Goal: Task Accomplishment & Management: Use online tool/utility

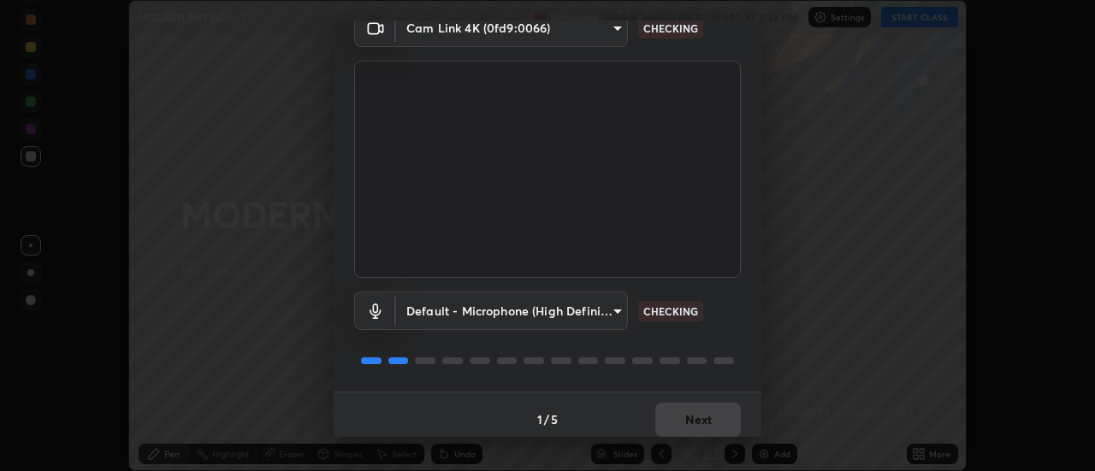
scroll to position [90, 0]
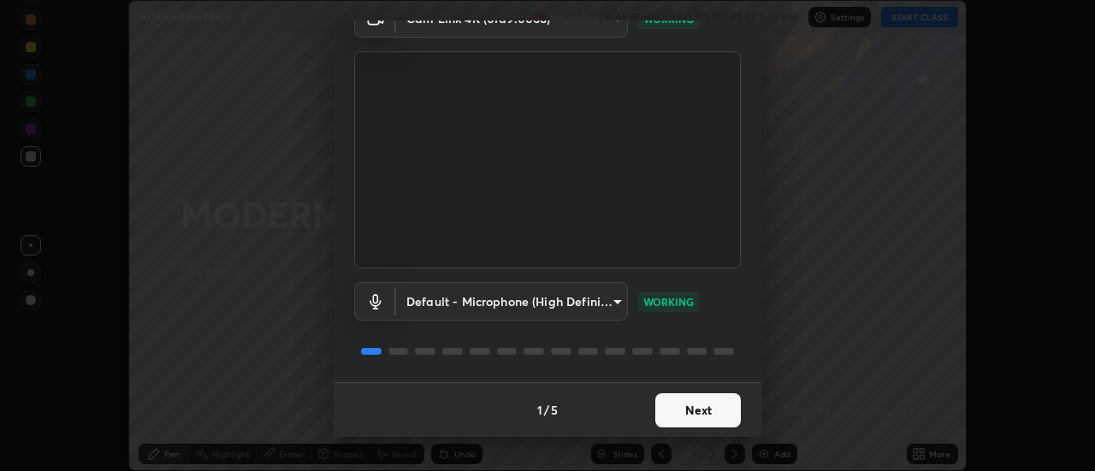
click at [672, 411] on button "Next" at bounding box center [698, 411] width 86 height 34
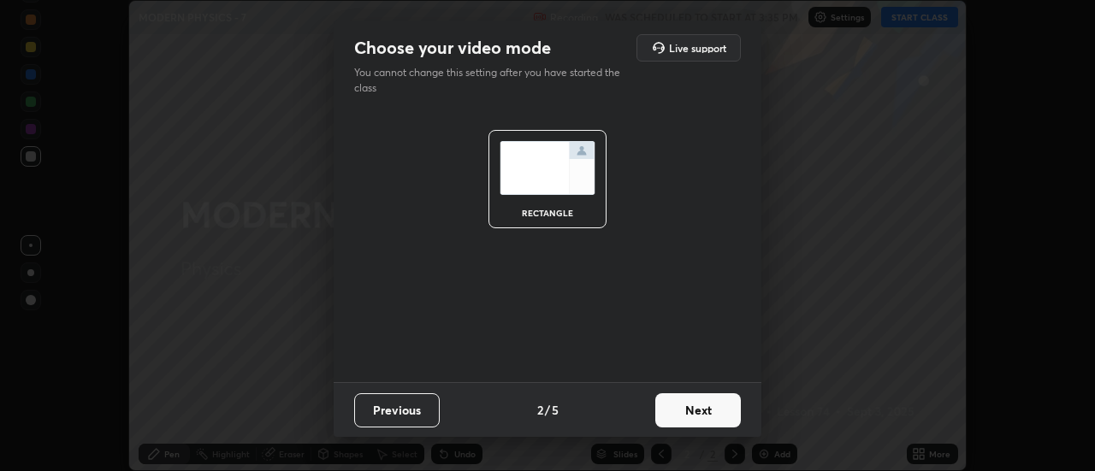
scroll to position [0, 0]
click at [694, 413] on button "Next" at bounding box center [698, 411] width 86 height 34
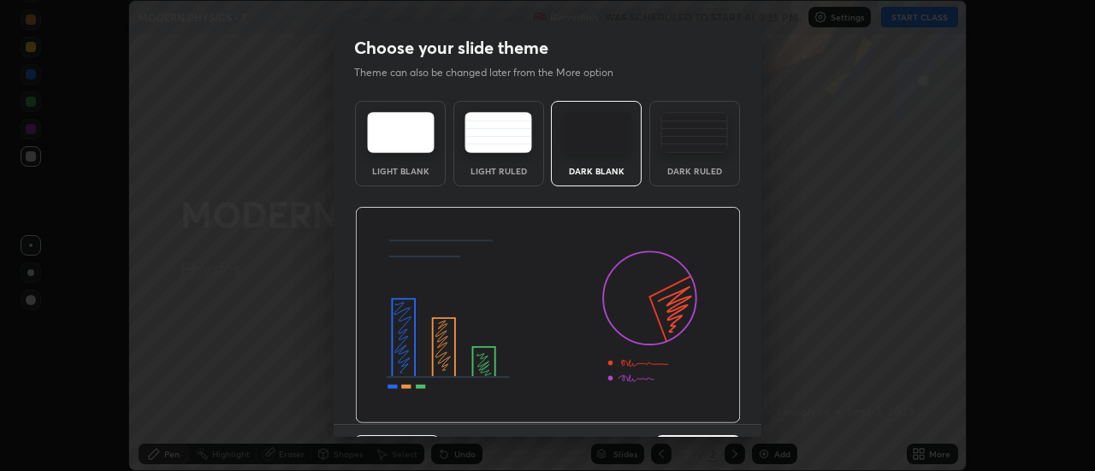
scroll to position [42, 0]
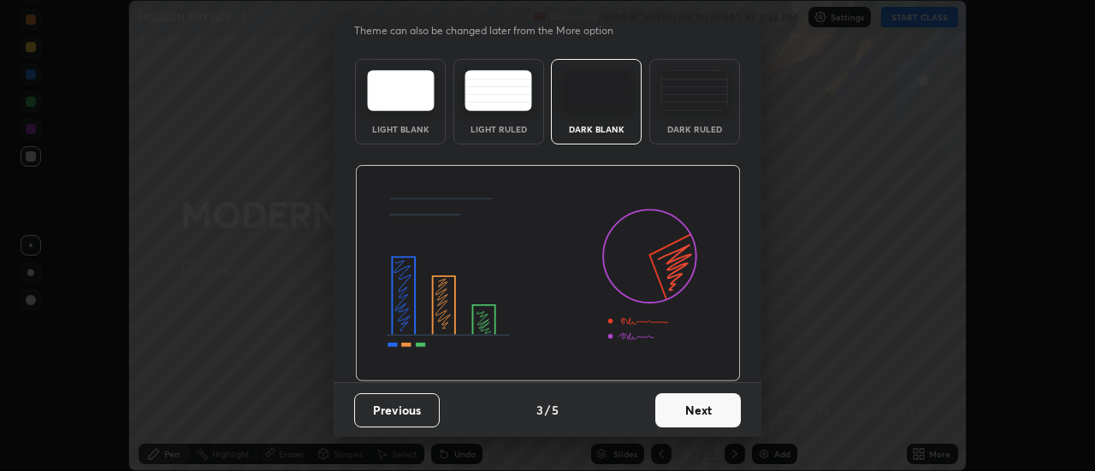
click at [690, 411] on button "Next" at bounding box center [698, 411] width 86 height 34
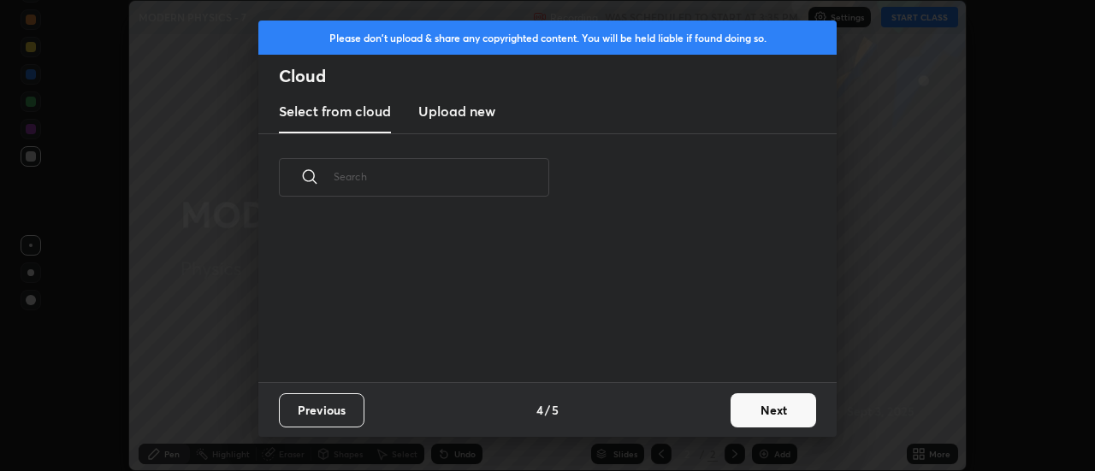
click at [755, 417] on button "Next" at bounding box center [774, 411] width 86 height 34
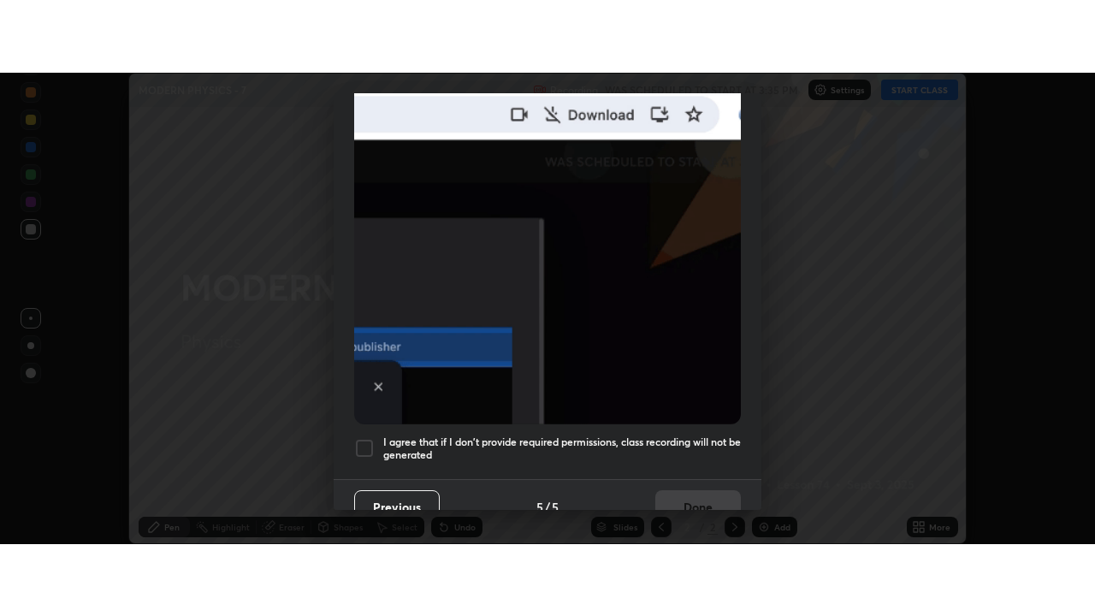
scroll to position [439, 0]
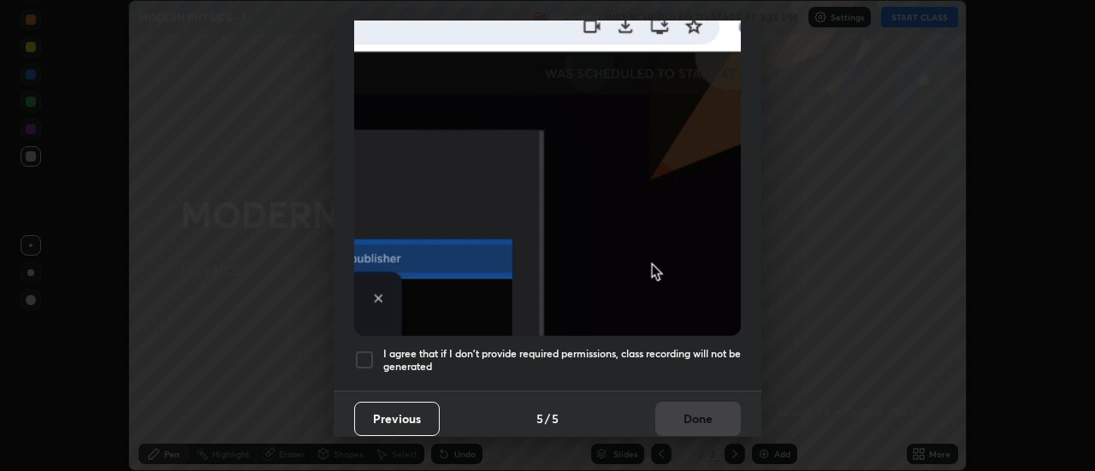
click at [366, 352] on div at bounding box center [364, 360] width 21 height 21
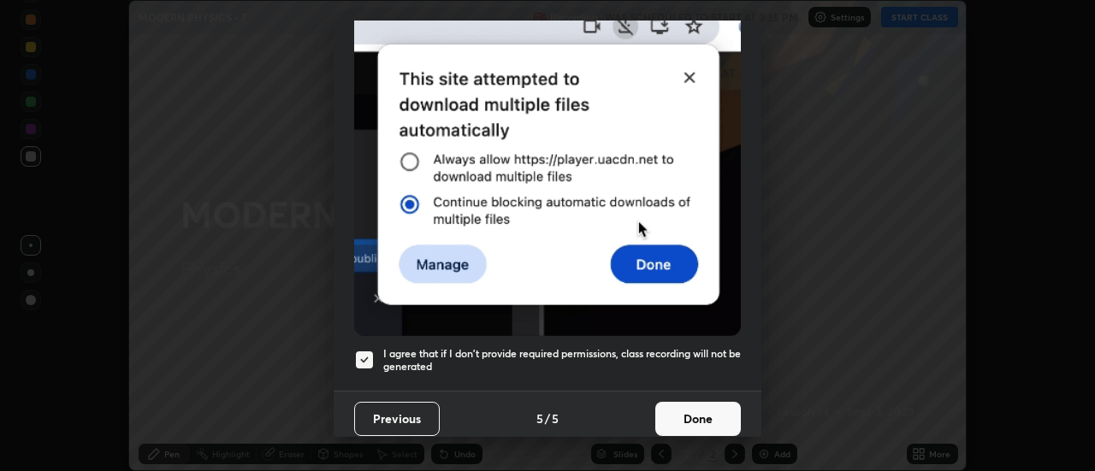
click at [669, 412] on button "Done" at bounding box center [698, 419] width 86 height 34
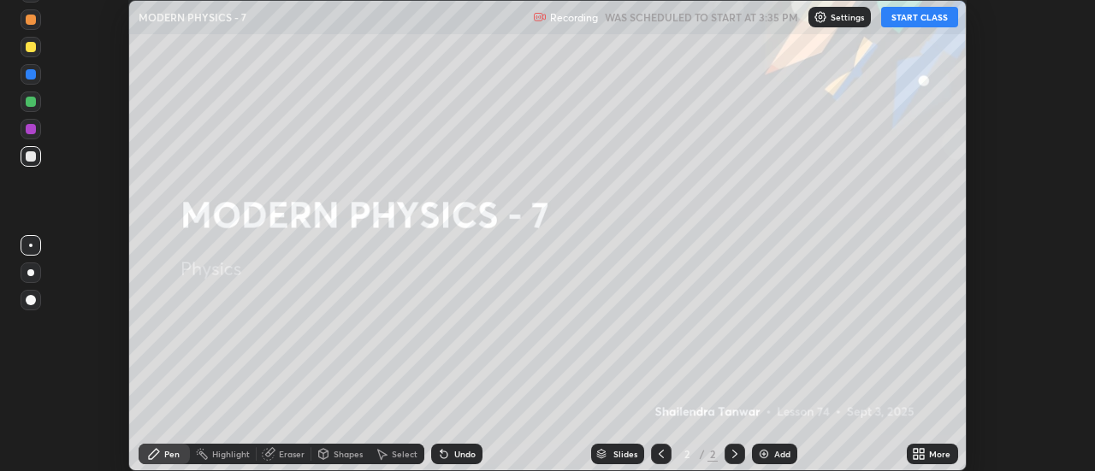
click at [897, 19] on button "START CLASS" at bounding box center [919, 17] width 77 height 21
click at [761, 457] on img at bounding box center [764, 454] width 14 height 14
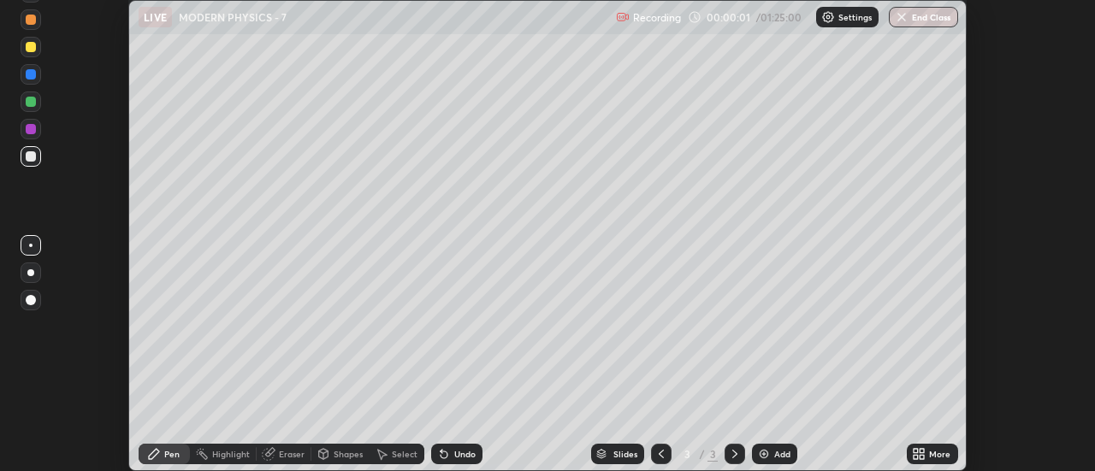
click at [915, 452] on icon at bounding box center [916, 451] width 4 height 4
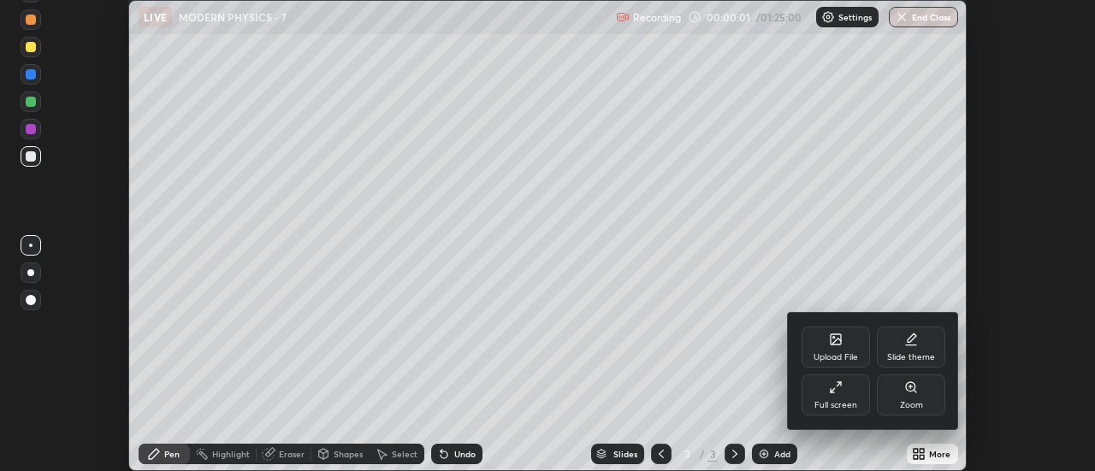
click at [830, 394] on icon at bounding box center [836, 388] width 14 height 14
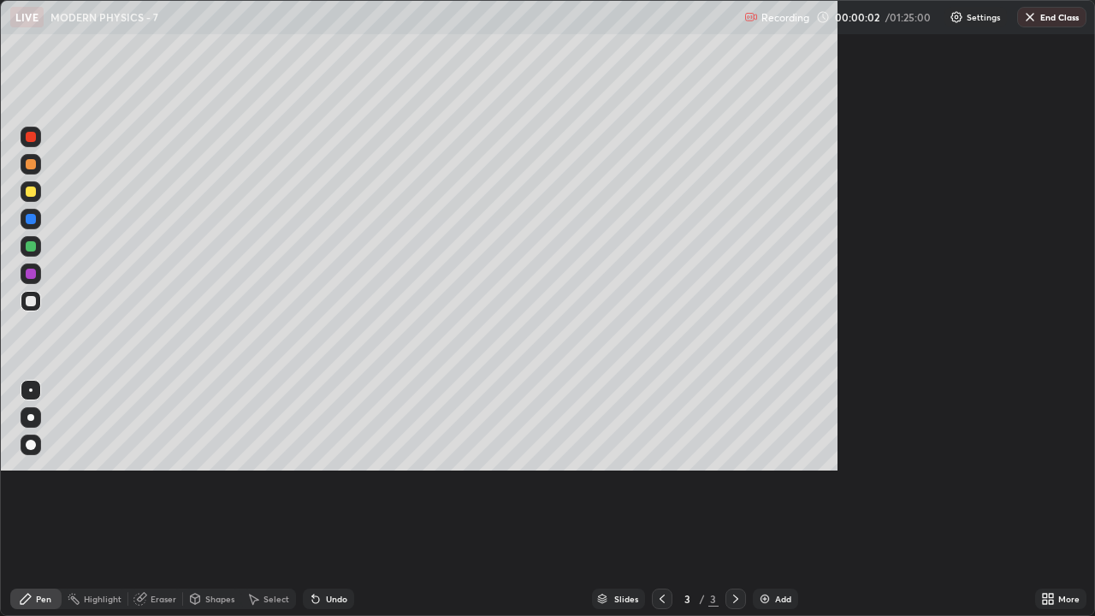
scroll to position [616, 1095]
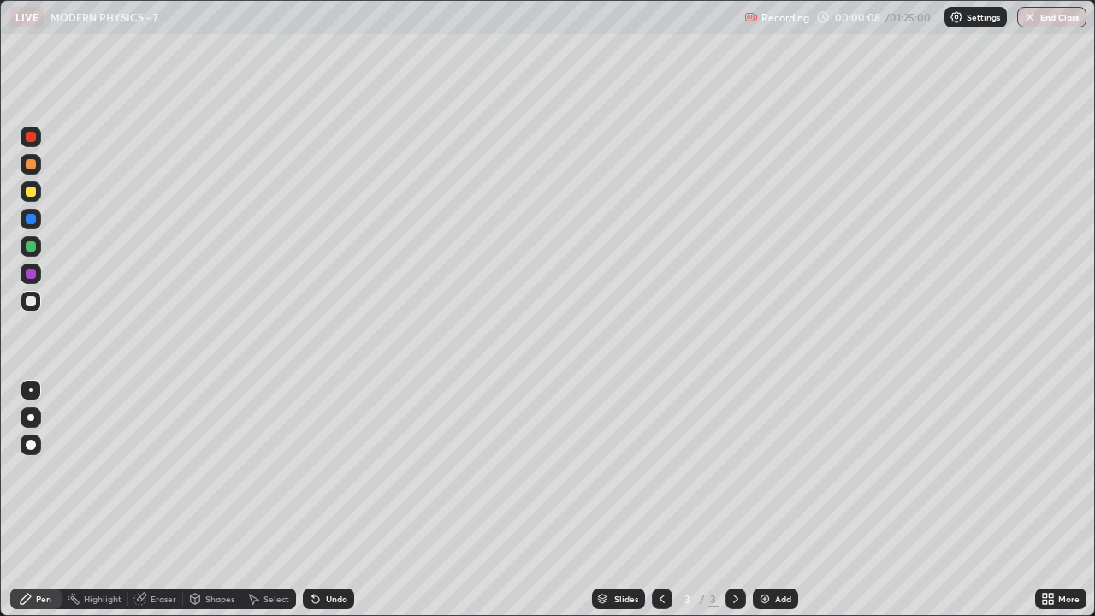
click at [31, 417] on div at bounding box center [30, 417] width 7 height 7
click at [39, 471] on div "Pen" at bounding box center [43, 599] width 15 height 9
click at [312, 471] on icon at bounding box center [313, 596] width 2 height 2
click at [314, 471] on icon at bounding box center [315, 599] width 7 height 7
click at [317, 471] on icon at bounding box center [316, 599] width 14 height 14
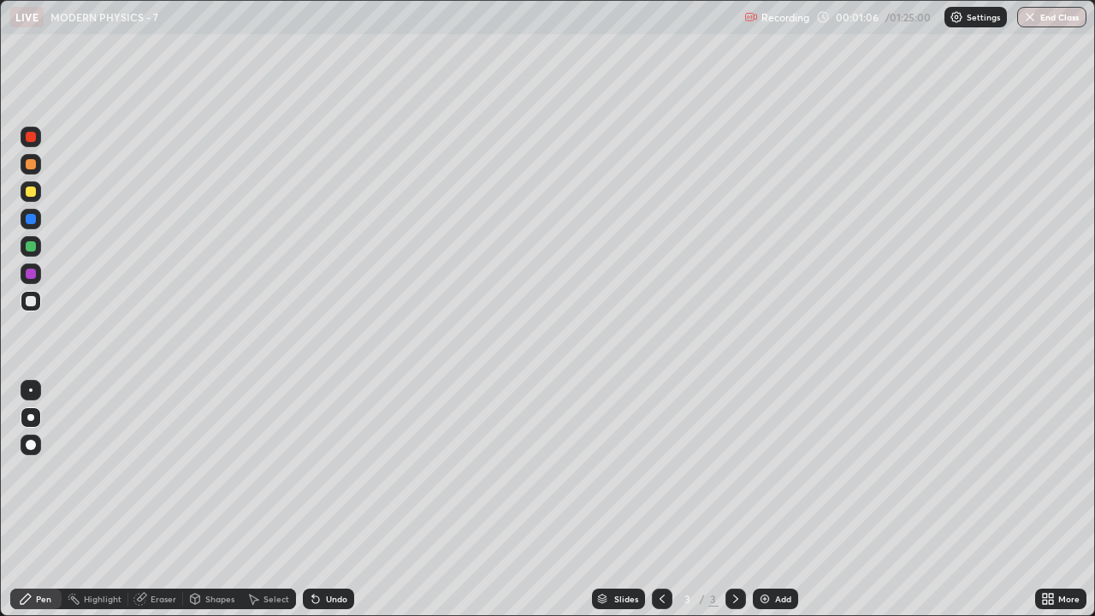
click at [34, 250] on div at bounding box center [31, 246] width 10 height 10
click at [29, 305] on div at bounding box center [31, 301] width 10 height 10
click at [766, 471] on img at bounding box center [765, 599] width 14 height 14
click at [30, 471] on icon at bounding box center [26, 599] width 14 height 14
click at [765, 471] on div "Add" at bounding box center [775, 599] width 45 height 21
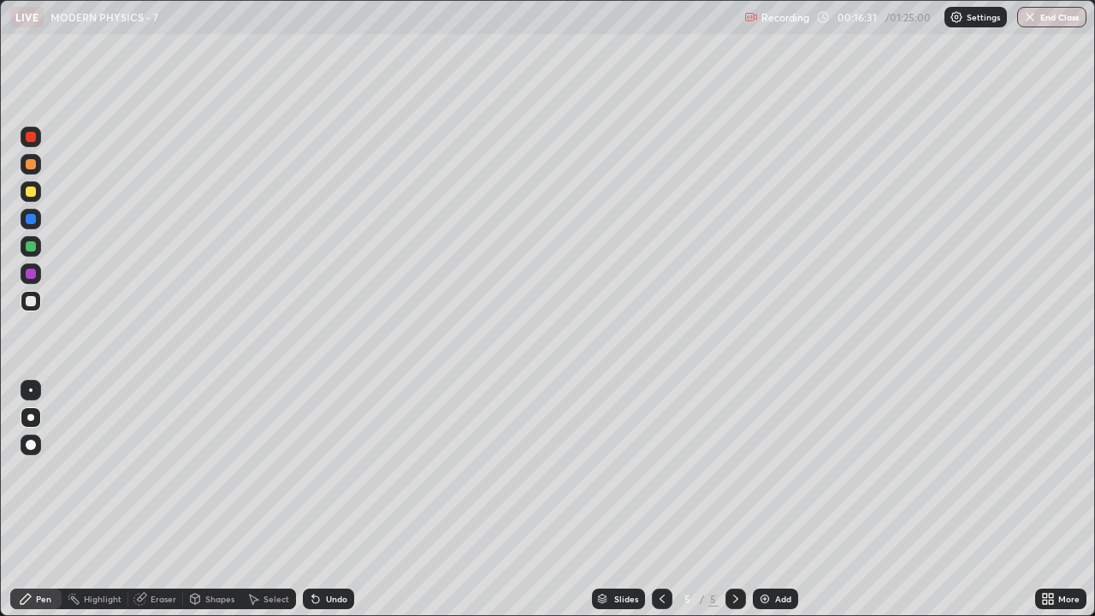
click at [33, 309] on div at bounding box center [31, 301] width 21 height 21
click at [322, 471] on div "Undo" at bounding box center [328, 599] width 51 height 21
click at [210, 471] on div "Shapes" at bounding box center [219, 599] width 29 height 9
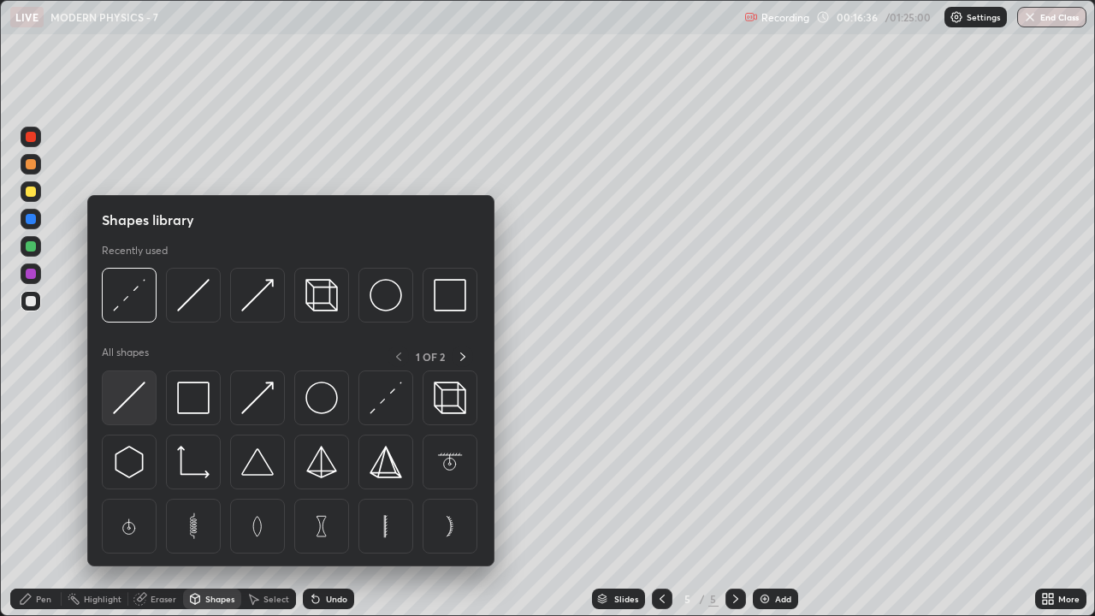
click at [140, 406] on img at bounding box center [129, 398] width 33 height 33
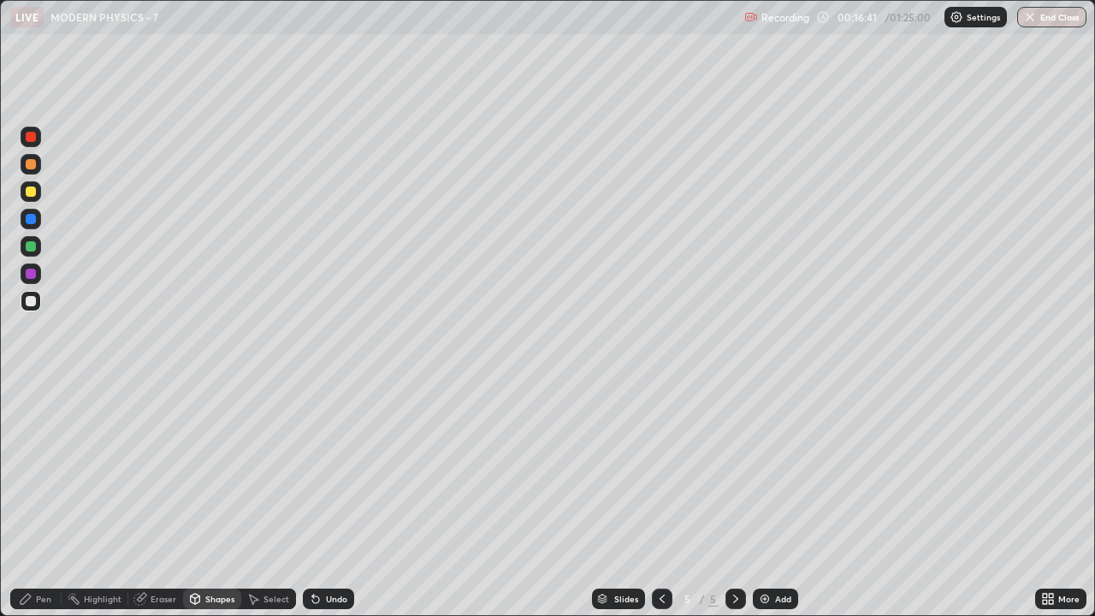
click at [44, 471] on div "Pen" at bounding box center [43, 599] width 15 height 9
click at [31, 247] on div at bounding box center [31, 246] width 10 height 10
click at [102, 471] on div "Highlight" at bounding box center [103, 599] width 38 height 9
click at [43, 471] on div "Pen" at bounding box center [43, 599] width 15 height 9
click at [31, 192] on div at bounding box center [31, 191] width 10 height 10
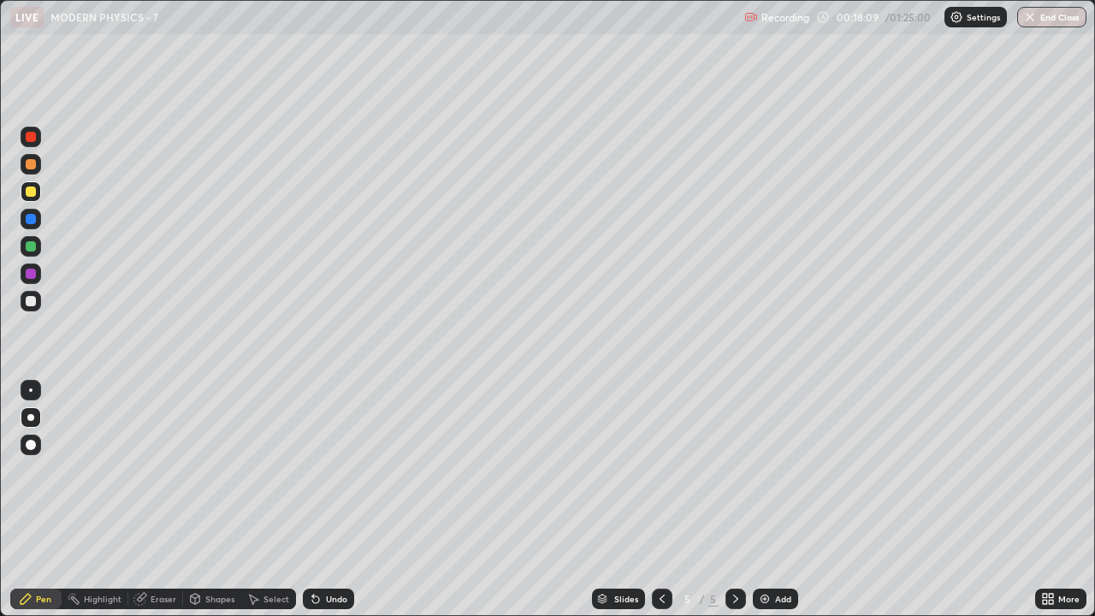
click at [33, 309] on div at bounding box center [31, 301] width 21 height 21
click at [218, 471] on div "Shapes" at bounding box center [219, 599] width 29 height 9
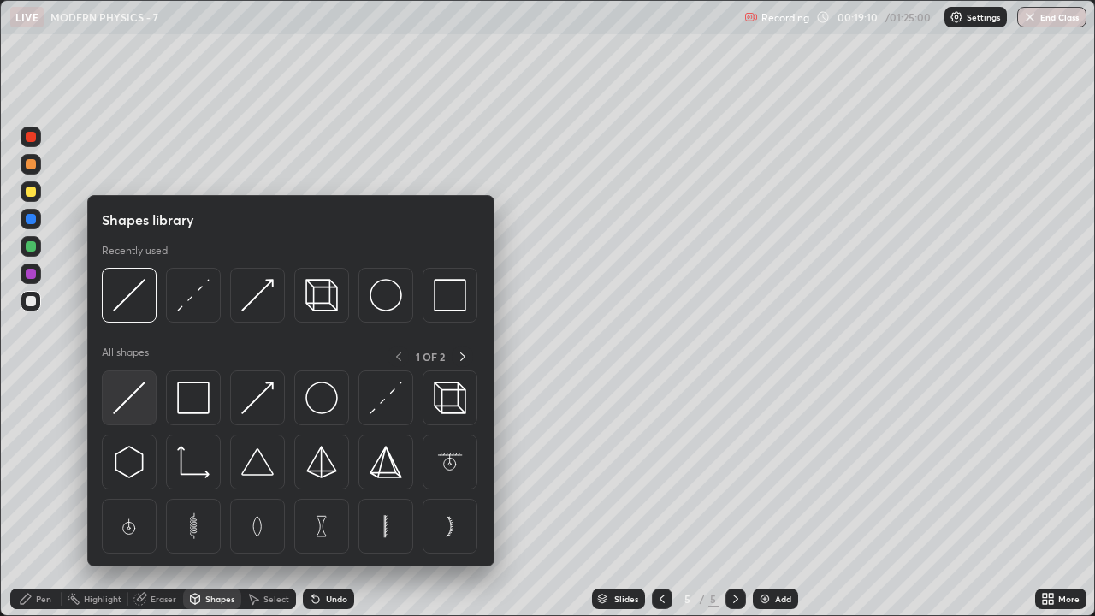
click at [135, 416] on div at bounding box center [129, 397] width 55 height 55
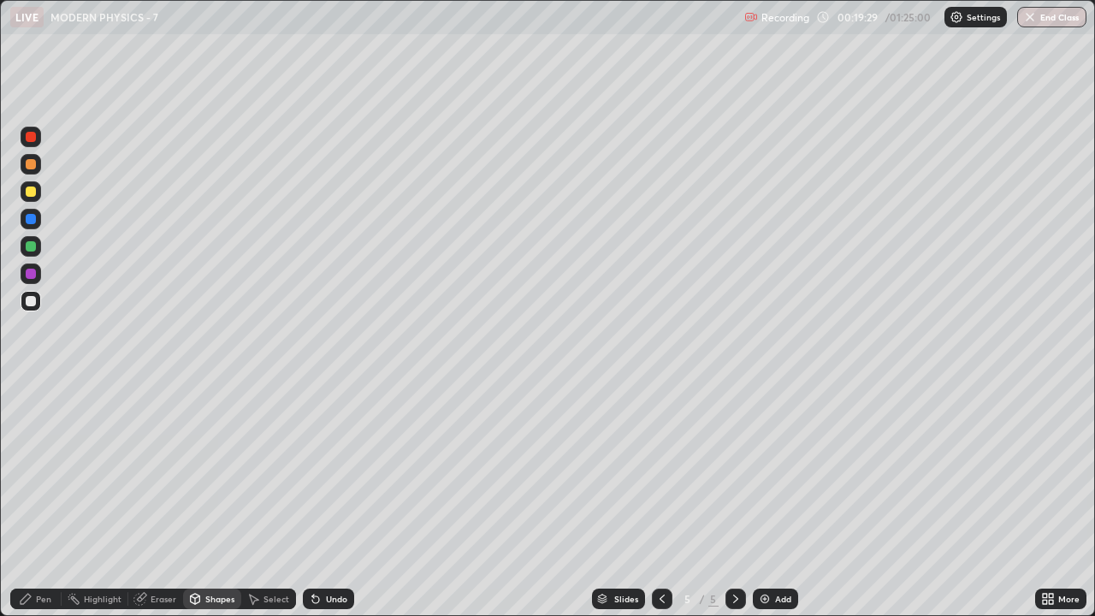
click at [42, 471] on div "Pen" at bounding box center [43, 599] width 15 height 9
click at [29, 164] on div at bounding box center [31, 164] width 10 height 10
click at [39, 193] on div at bounding box center [31, 191] width 21 height 21
click at [33, 171] on div at bounding box center [31, 164] width 21 height 21
click at [790, 471] on div "Add" at bounding box center [775, 599] width 45 height 21
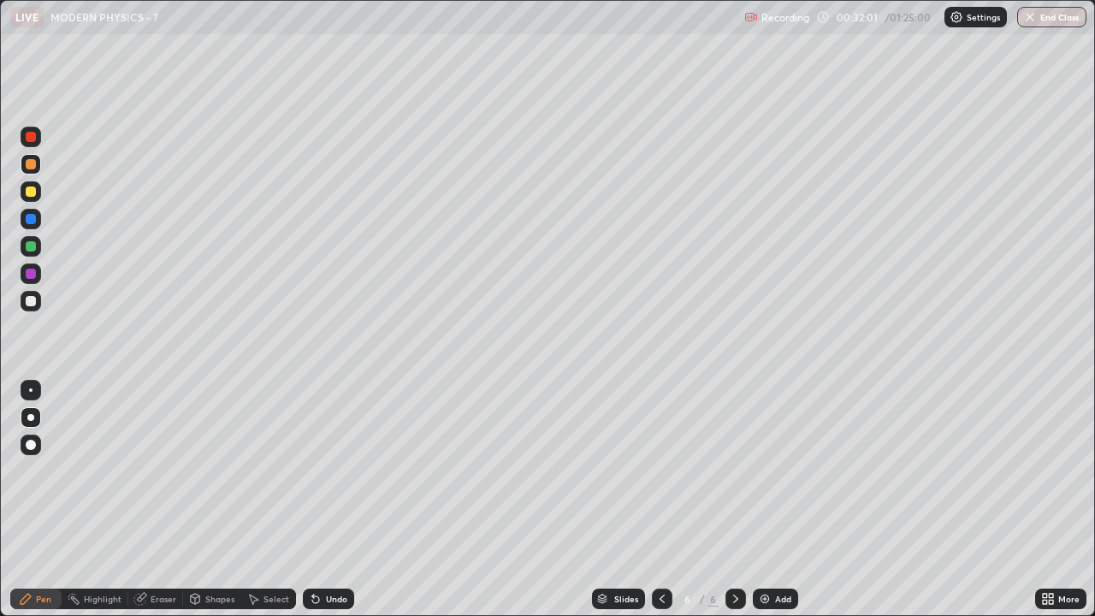
click at [33, 274] on div at bounding box center [31, 274] width 10 height 10
click at [96, 471] on div "Highlight" at bounding box center [95, 599] width 67 height 21
click at [36, 471] on div "Pen" at bounding box center [43, 599] width 15 height 9
click at [32, 302] on div at bounding box center [31, 301] width 10 height 10
click at [316, 471] on icon at bounding box center [315, 599] width 7 height 7
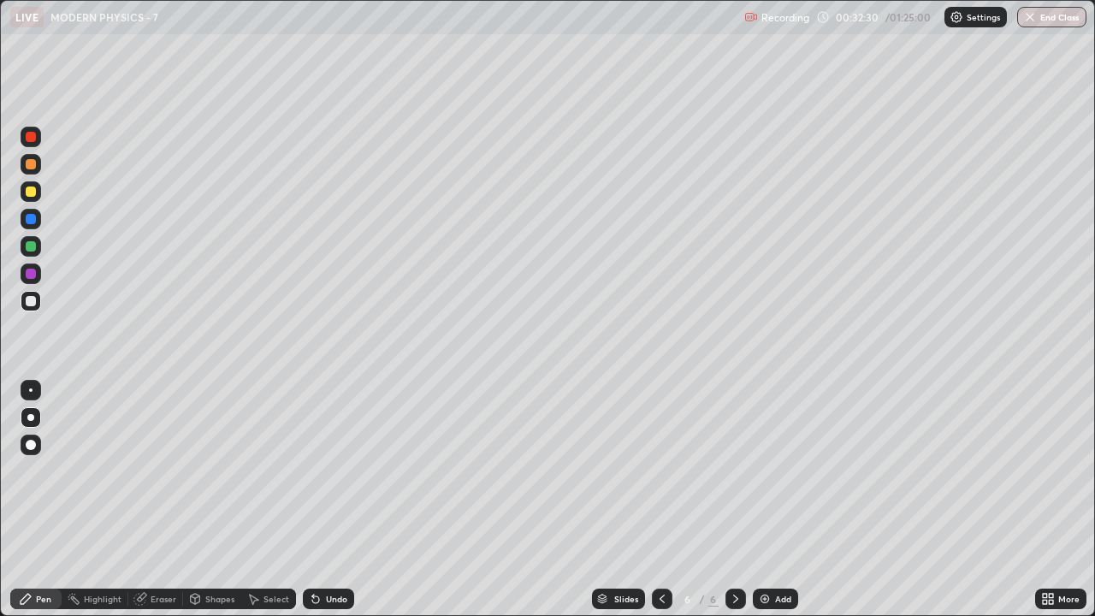
click at [318, 471] on icon at bounding box center [316, 599] width 14 height 14
click at [313, 471] on icon at bounding box center [315, 599] width 7 height 7
click at [319, 471] on icon at bounding box center [316, 599] width 14 height 14
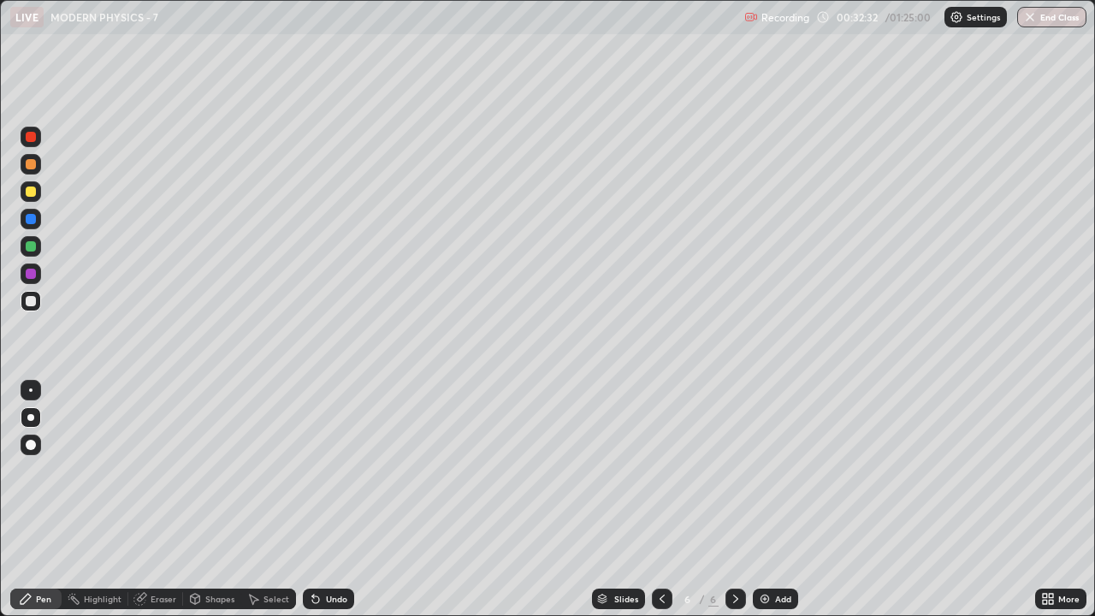
click at [317, 471] on icon at bounding box center [316, 599] width 14 height 14
click at [313, 471] on icon at bounding box center [315, 599] width 7 height 7
click at [312, 471] on icon at bounding box center [313, 596] width 2 height 2
click at [28, 471] on icon at bounding box center [26, 599] width 14 height 14
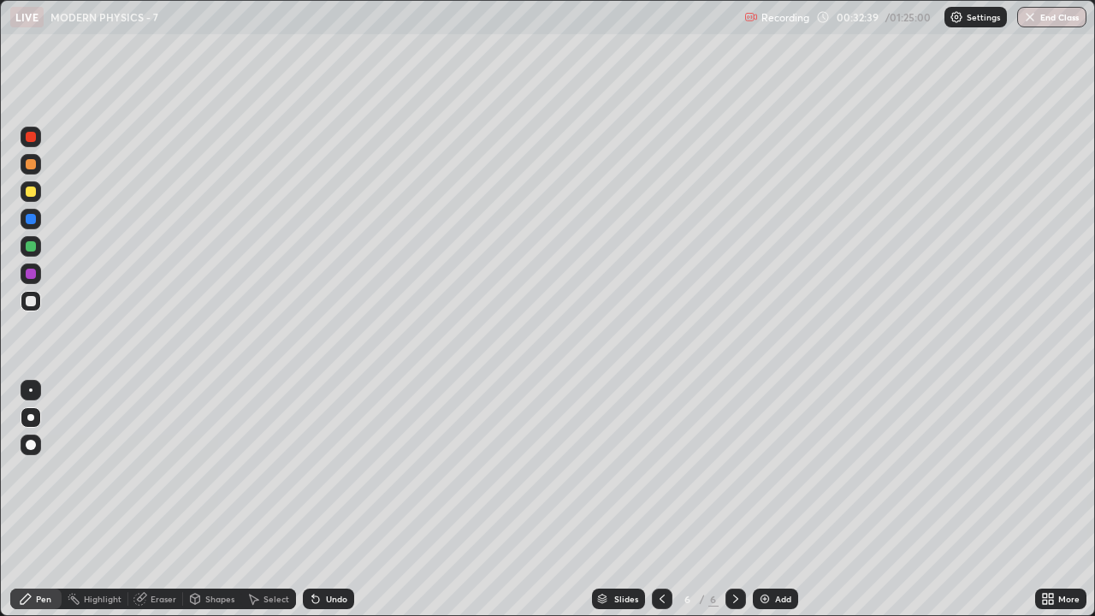
click at [92, 471] on div "Highlight" at bounding box center [95, 599] width 67 height 21
click at [272, 471] on div "Select" at bounding box center [276, 599] width 26 height 9
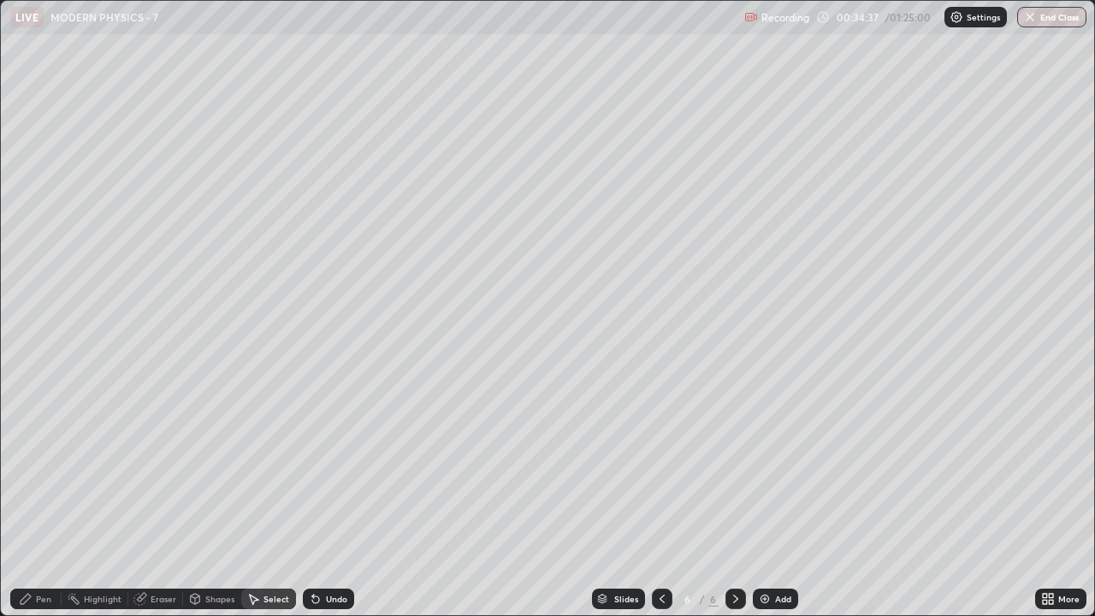
click at [265, 471] on div "Select" at bounding box center [268, 599] width 55 height 21
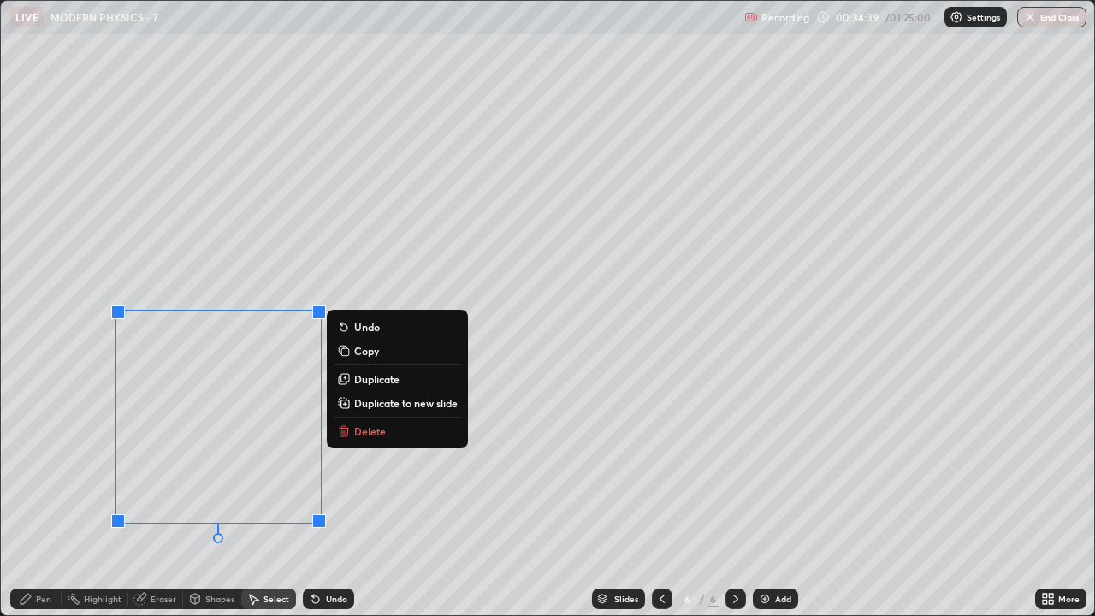
click at [61, 432] on div "0 ° Undo Copy Duplicate Duplicate to new slide Delete" at bounding box center [547, 308] width 1093 height 614
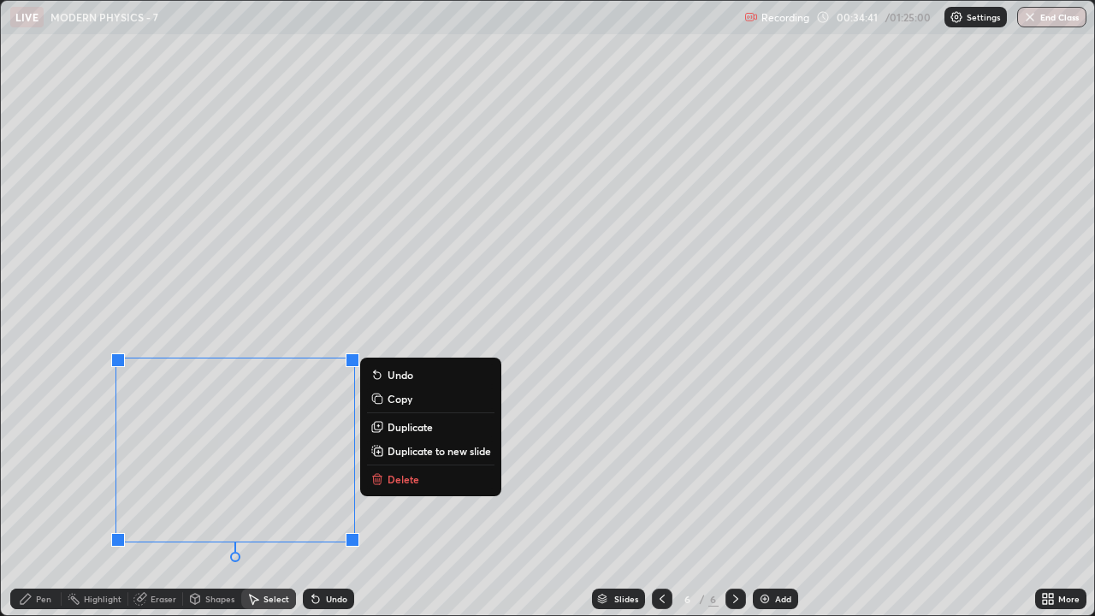
click at [397, 471] on button "Delete" at bounding box center [430, 479] width 127 height 21
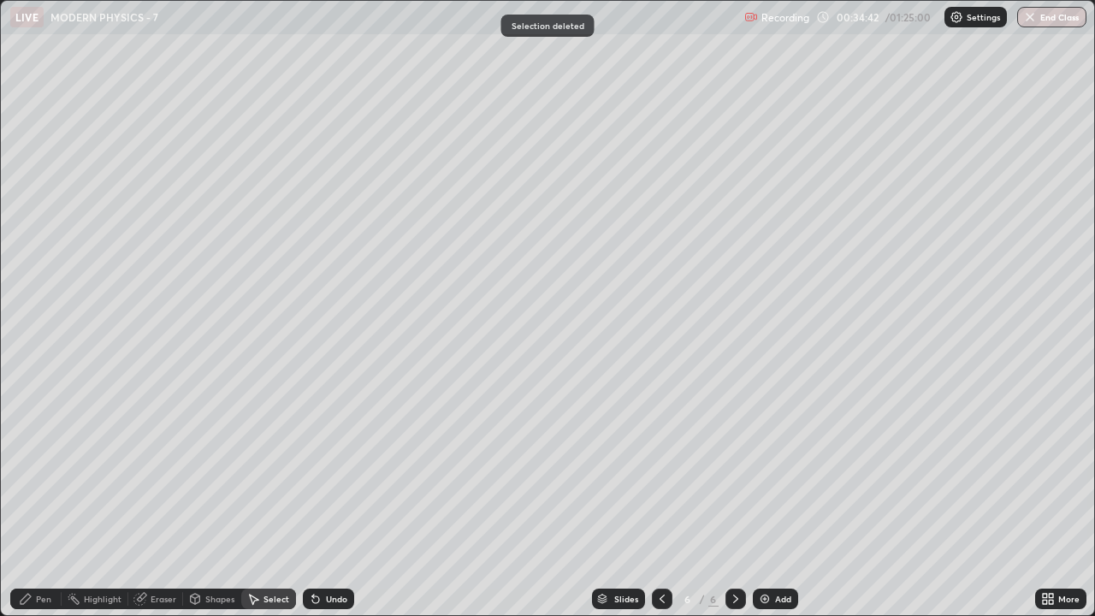
click at [52, 471] on div "Pen" at bounding box center [35, 599] width 51 height 21
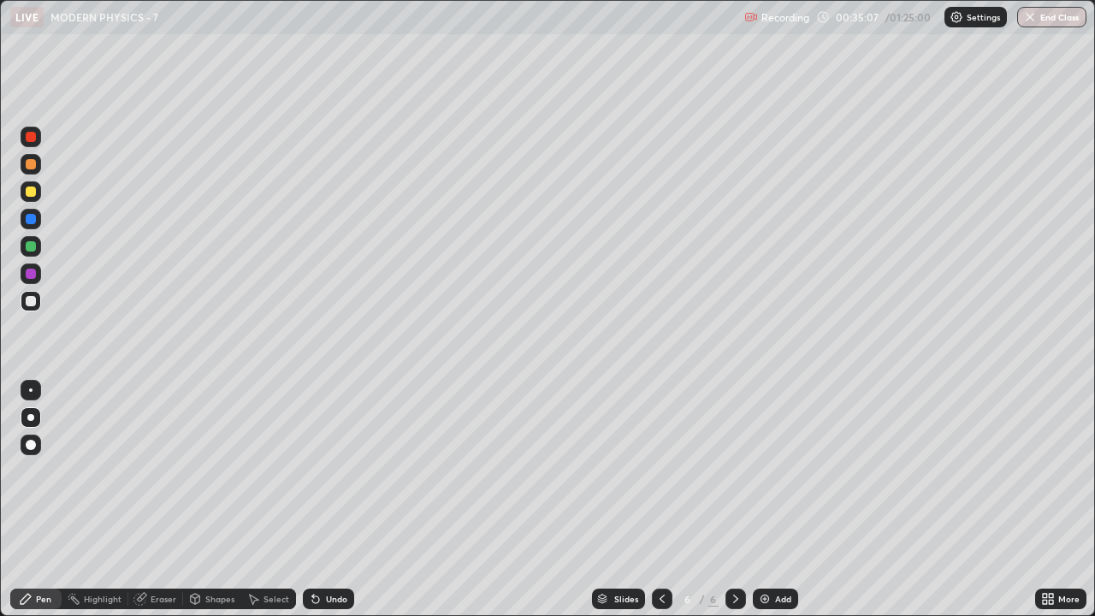
click at [764, 471] on img at bounding box center [765, 599] width 14 height 14
click at [28, 193] on div at bounding box center [31, 191] width 10 height 10
click at [34, 249] on div at bounding box center [31, 246] width 10 height 10
click at [39, 305] on div at bounding box center [31, 301] width 21 height 21
click at [30, 247] on div at bounding box center [31, 246] width 10 height 10
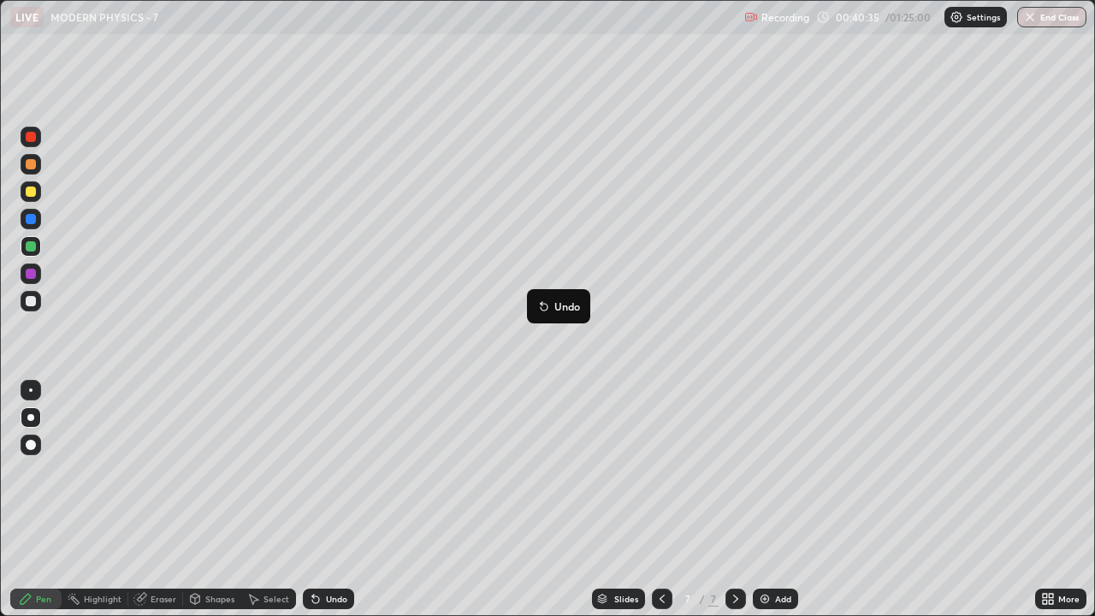
click at [44, 471] on div "Pen" at bounding box center [43, 599] width 15 height 9
click at [767, 471] on img at bounding box center [765, 599] width 14 height 14
click at [29, 301] on div at bounding box center [31, 301] width 10 height 10
click at [28, 302] on div at bounding box center [31, 301] width 10 height 10
click at [333, 471] on div "Undo" at bounding box center [336, 599] width 21 height 9
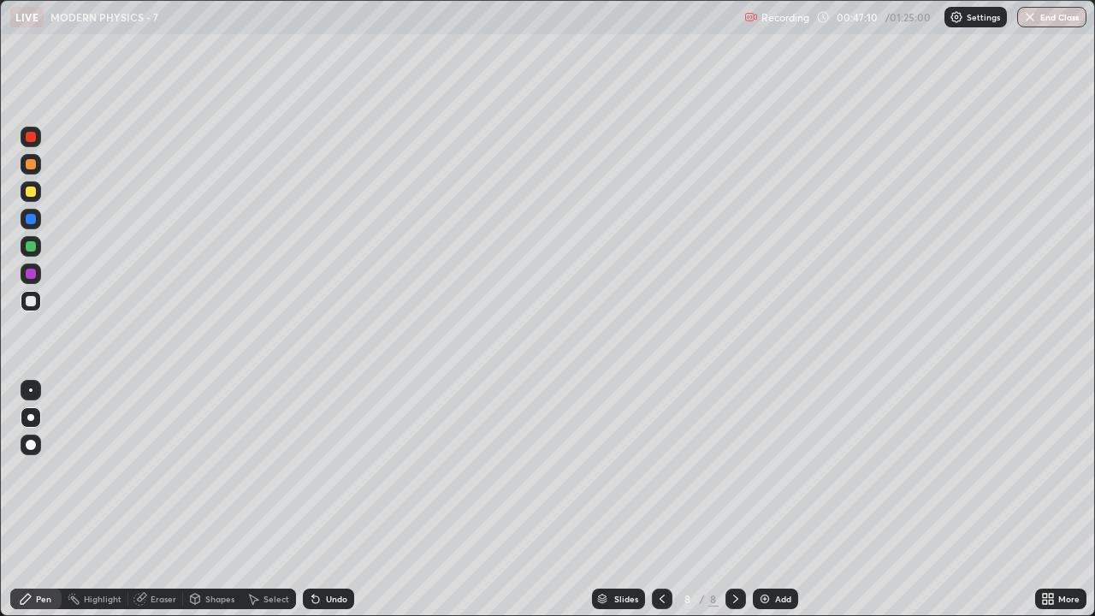
click at [32, 247] on div at bounding box center [31, 246] width 10 height 10
click at [33, 276] on div at bounding box center [31, 274] width 10 height 10
click at [760, 471] on img at bounding box center [765, 599] width 14 height 14
click at [35, 305] on div at bounding box center [31, 301] width 10 height 10
click at [34, 250] on div at bounding box center [31, 246] width 10 height 10
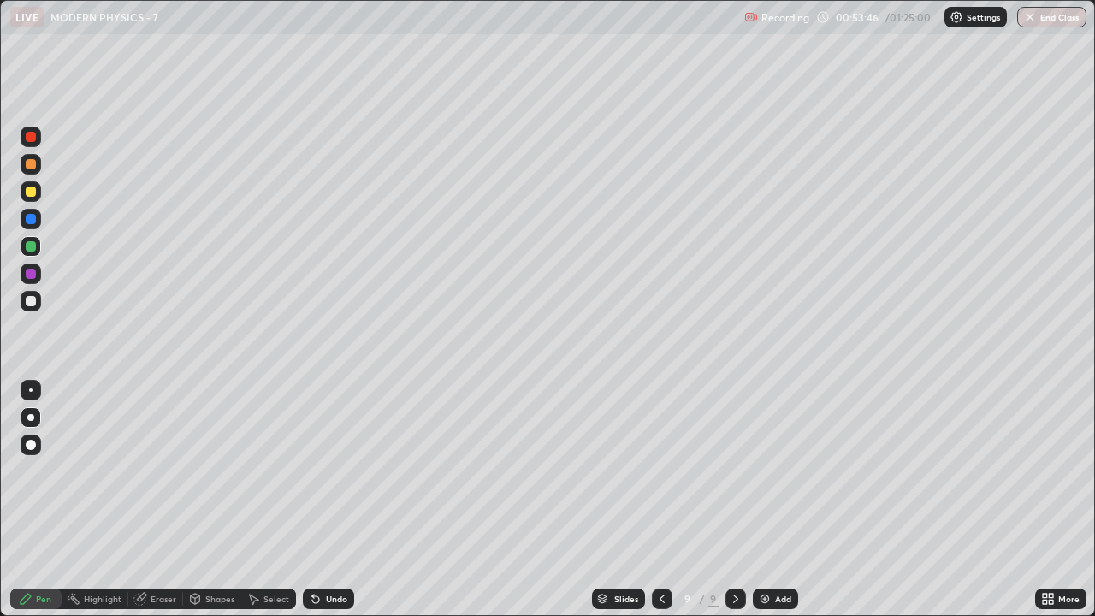
click at [30, 303] on div at bounding box center [31, 301] width 10 height 10
click at [778, 471] on div "Add" at bounding box center [783, 599] width 16 height 9
click at [29, 193] on div at bounding box center [31, 191] width 10 height 10
click at [25, 302] on div at bounding box center [31, 301] width 21 height 21
click at [98, 471] on div "Highlight" at bounding box center [103, 599] width 38 height 9
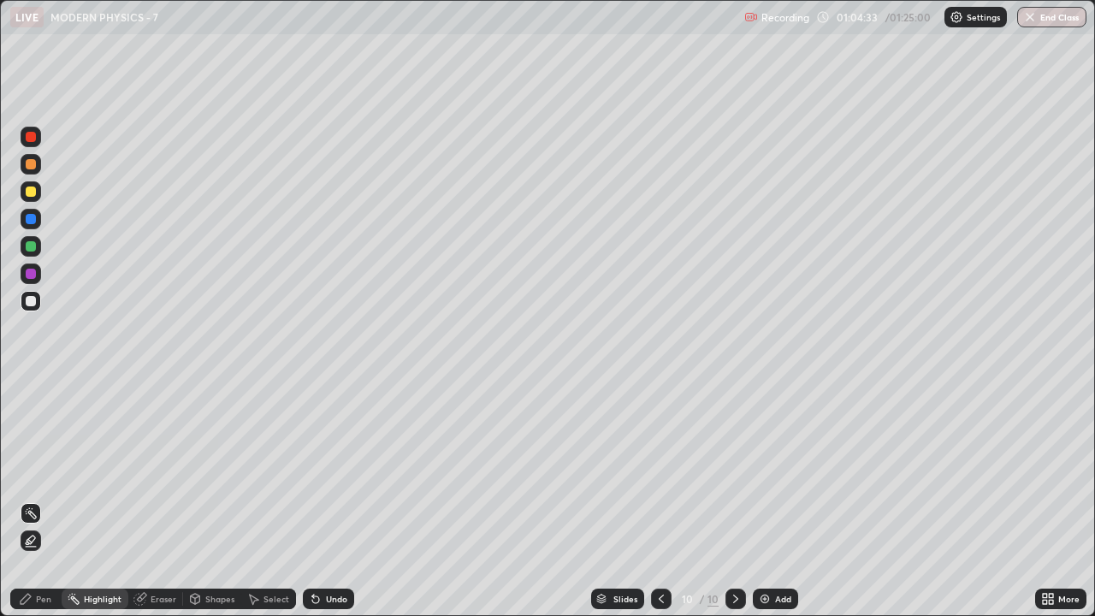
click at [52, 471] on div "Pen" at bounding box center [35, 599] width 51 height 21
click at [331, 471] on div "Undo" at bounding box center [328, 599] width 51 height 21
click at [169, 471] on div "Eraser" at bounding box center [164, 599] width 26 height 9
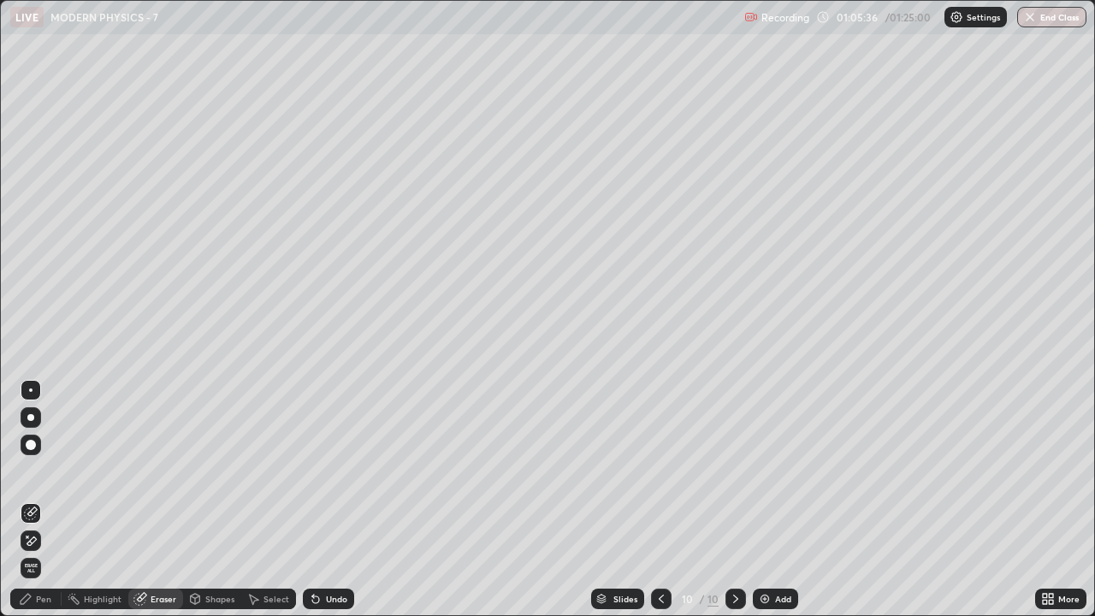
click at [44, 471] on div "Pen" at bounding box center [43, 599] width 15 height 9
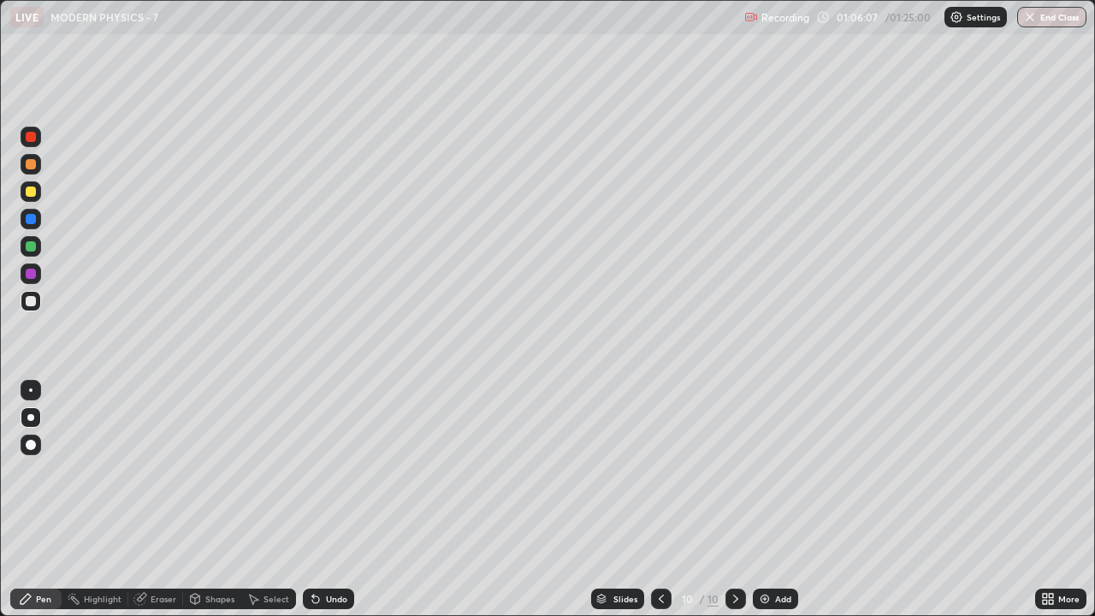
click at [37, 252] on div at bounding box center [31, 246] width 21 height 21
click at [30, 299] on div at bounding box center [31, 301] width 10 height 10
click at [27, 195] on div at bounding box center [31, 191] width 10 height 10
click at [28, 308] on div at bounding box center [31, 301] width 21 height 21
click at [35, 248] on div at bounding box center [31, 246] width 10 height 10
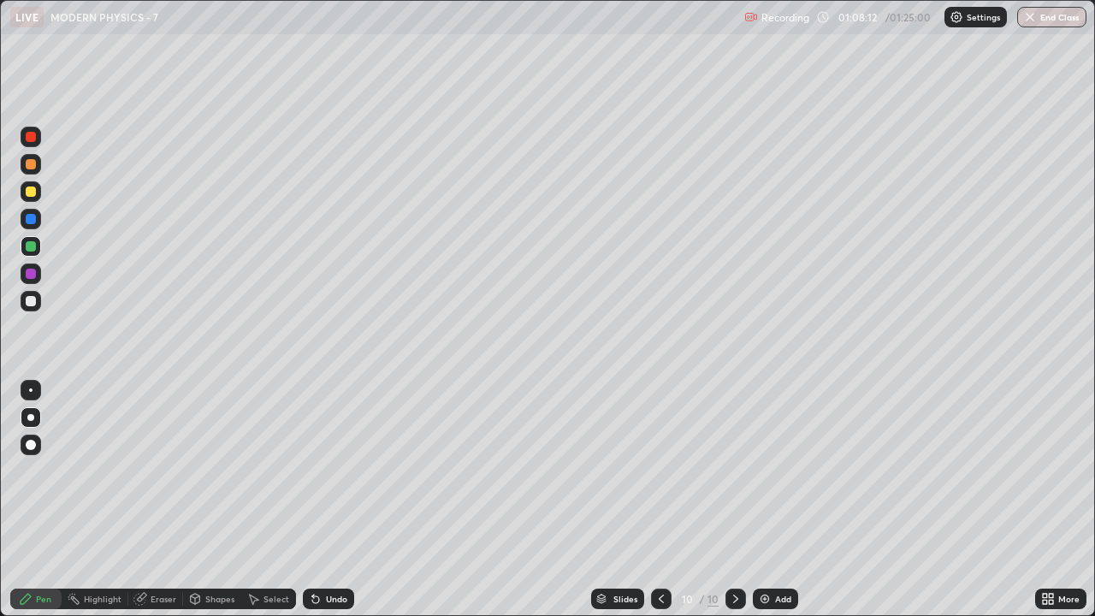
click at [31, 198] on div at bounding box center [31, 191] width 21 height 21
click at [106, 471] on div "Highlight" at bounding box center [103, 599] width 38 height 9
click at [44, 471] on div "Pen" at bounding box center [35, 599] width 51 height 21
click at [110, 471] on div "Highlight" at bounding box center [95, 599] width 67 height 21
click at [47, 471] on div "Pen" at bounding box center [43, 599] width 15 height 9
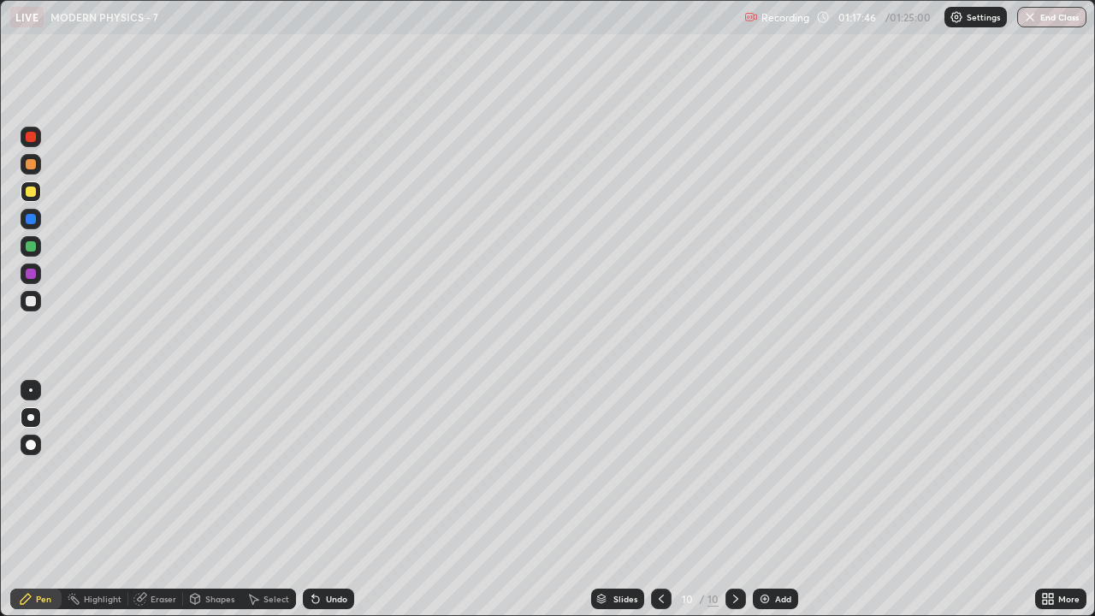
click at [1045, 19] on button "End Class" at bounding box center [1051, 17] width 69 height 21
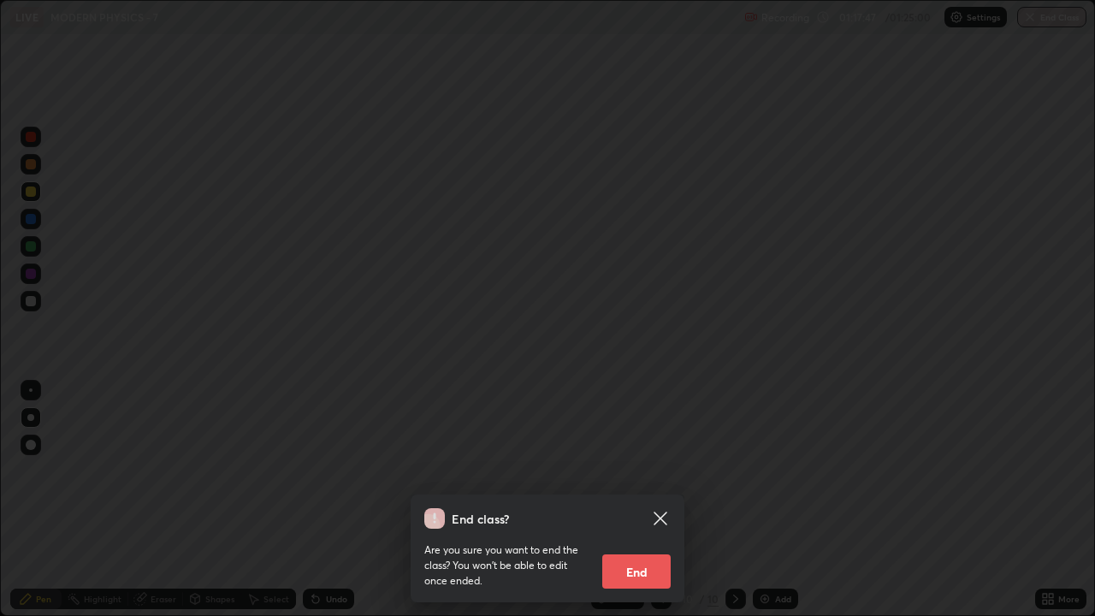
click at [633, 471] on button "End" at bounding box center [636, 571] width 68 height 34
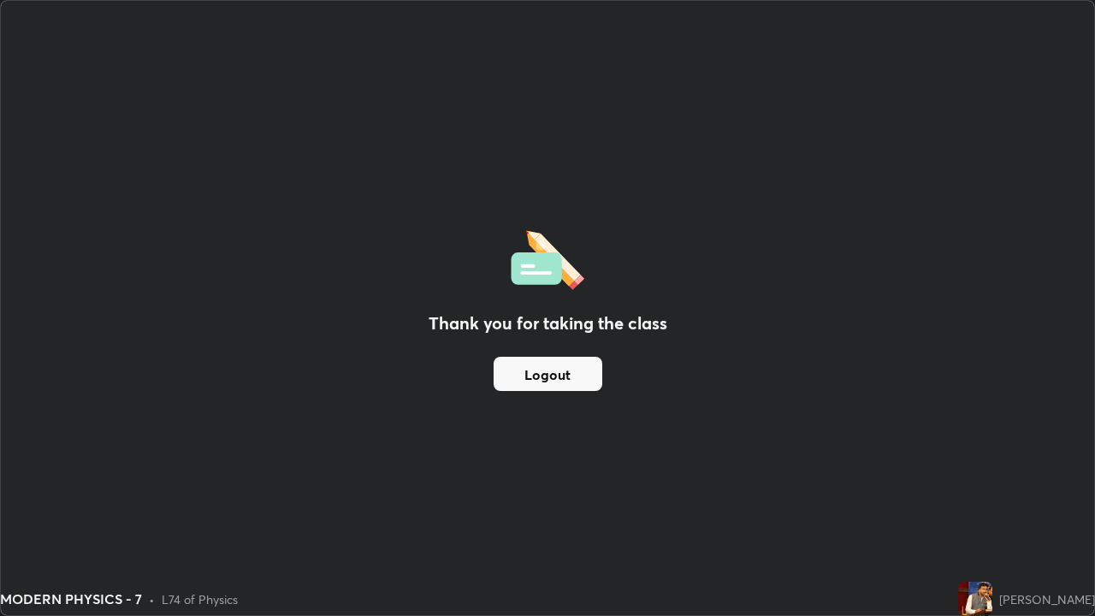
click at [582, 380] on button "Logout" at bounding box center [548, 374] width 109 height 34
